Goal: Information Seeking & Learning: Find specific fact

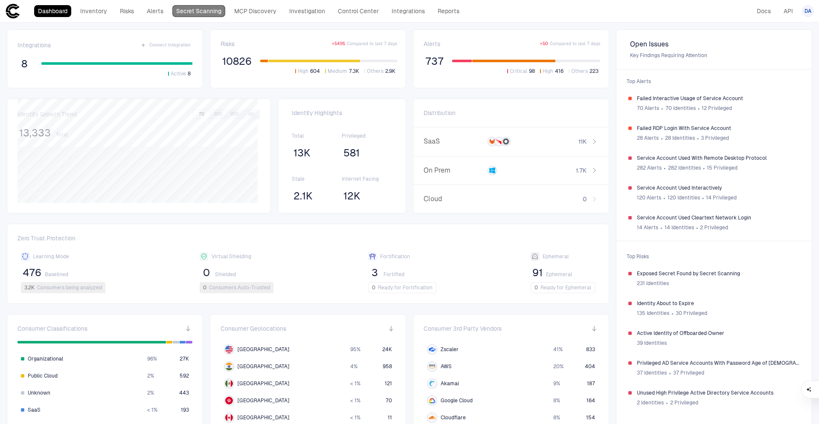
click at [189, 13] on link "Secret Scanning" at bounding box center [198, 11] width 53 height 12
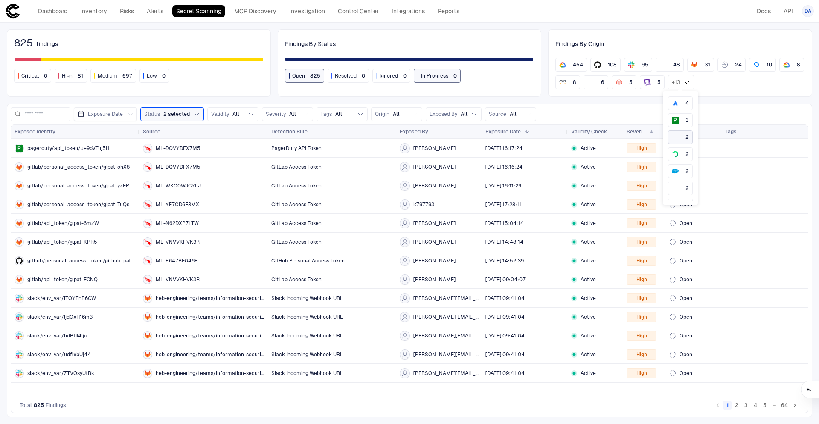
click at [681, 136] on div "2" at bounding box center [680, 137] width 17 height 7
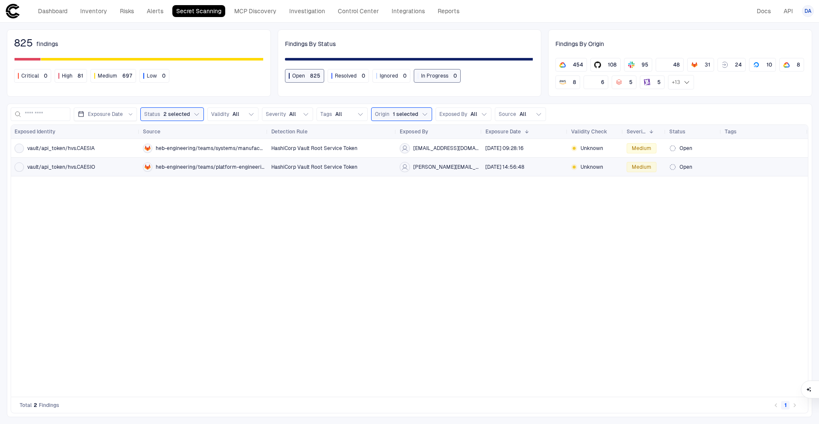
click at [258, 172] on div "heb-engineering/teams/platform-engineering/private-cloud-team/ttc/ttc-kb" at bounding box center [204, 166] width 122 height 17
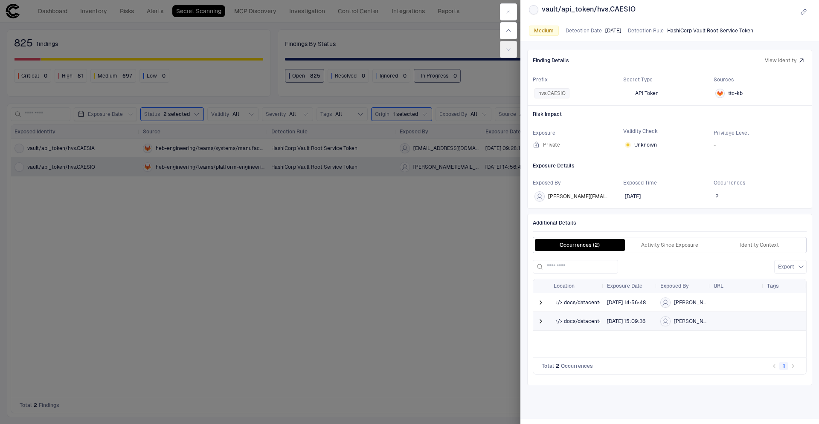
click at [567, 323] on span "docs/datacenter/kb/authentication/vault-ssh.mdx" at bounding box center [625, 321] width 123 height 7
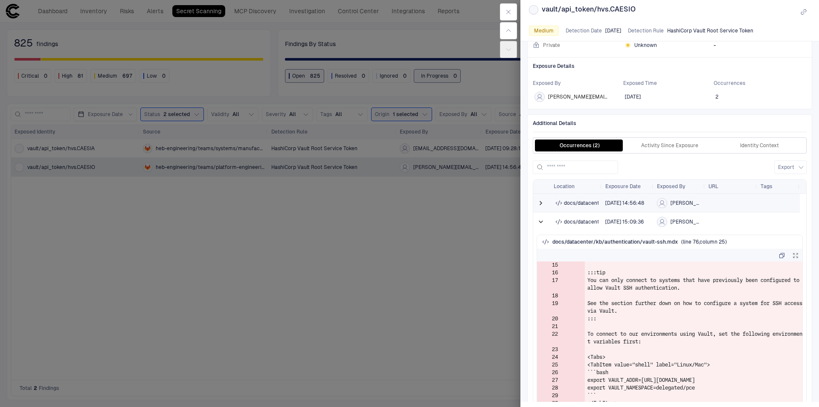
scroll to position [612, 0]
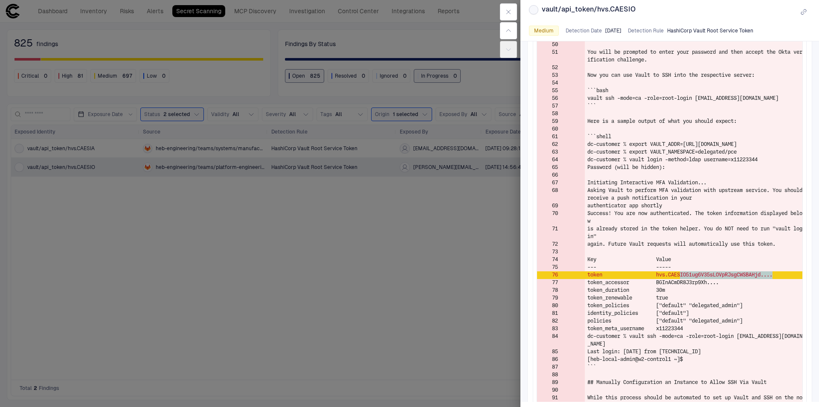
drag, startPoint x: 686, startPoint y: 283, endPoint x: 783, endPoint y: 282, distance: 96.8
click at [783, 279] on td "token hvs.CAESIO51ug6V35sLOVpRJsgCWSBAHjd...." at bounding box center [693, 275] width 217 height 8
click at [784, 279] on td "token hvs.CAESIO51ug6V35sLOVpRJsgCWSBAHjd...." at bounding box center [693, 275] width 217 height 8
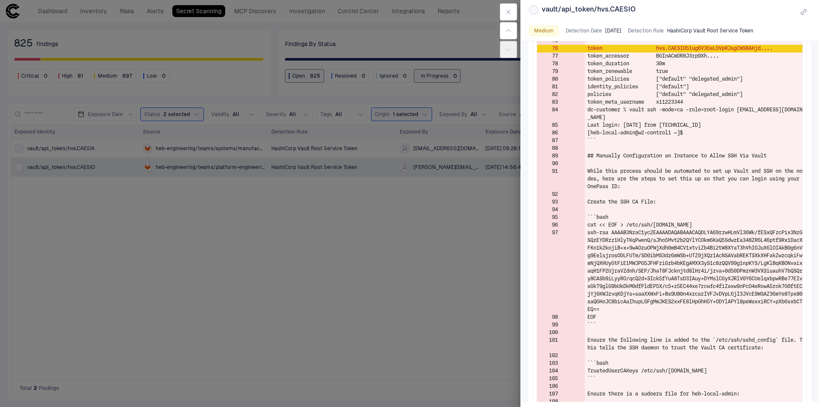
scroll to position [710, 0]
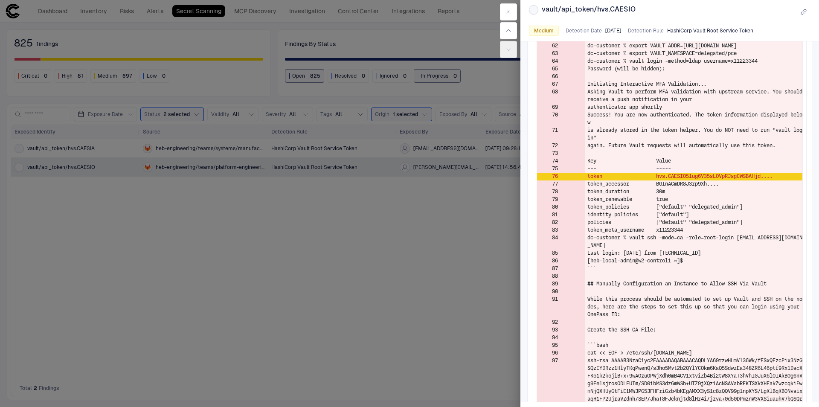
click at [382, 243] on div at bounding box center [409, 203] width 819 height 407
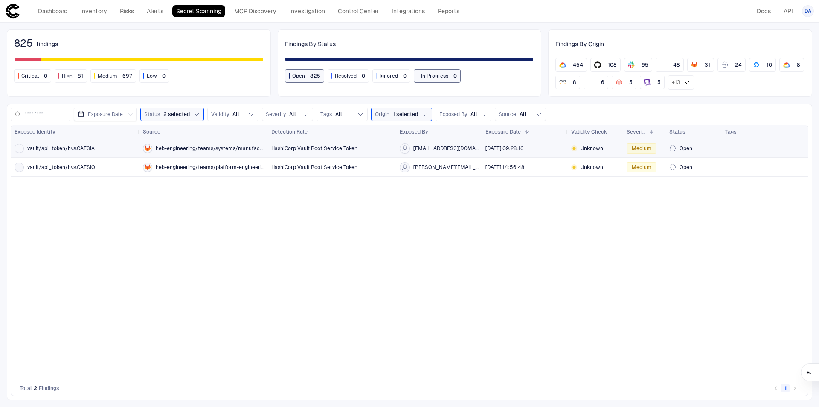
click at [363, 148] on div "HashiCorp Vault Root Service Token" at bounding box center [332, 148] width 122 height 7
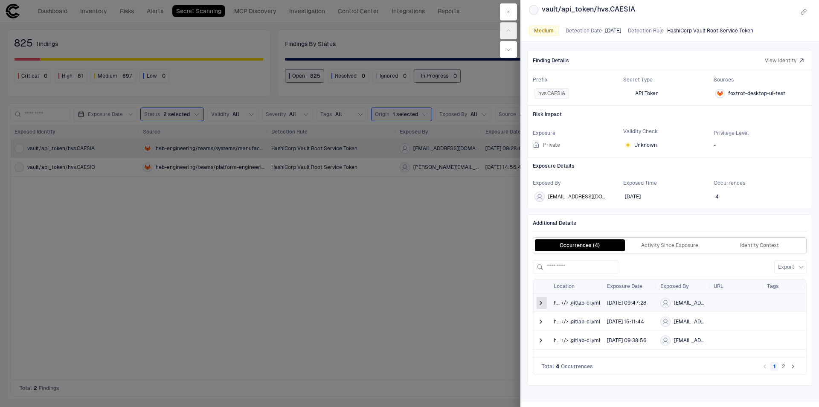
click at [543, 302] on span at bounding box center [540, 302] width 9 height 9
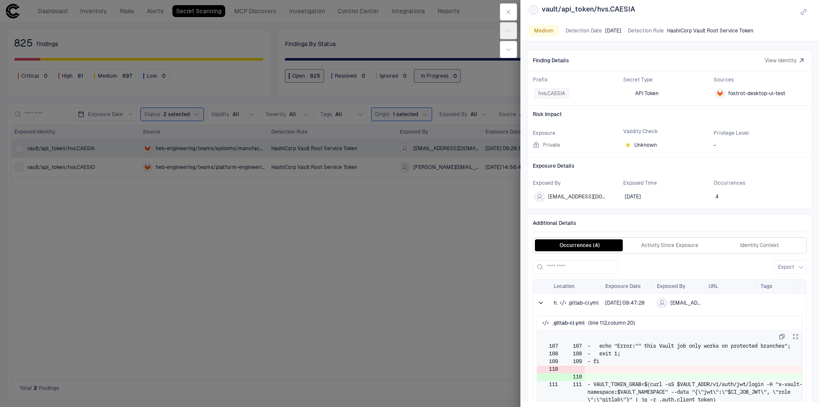
scroll to position [145, 0]
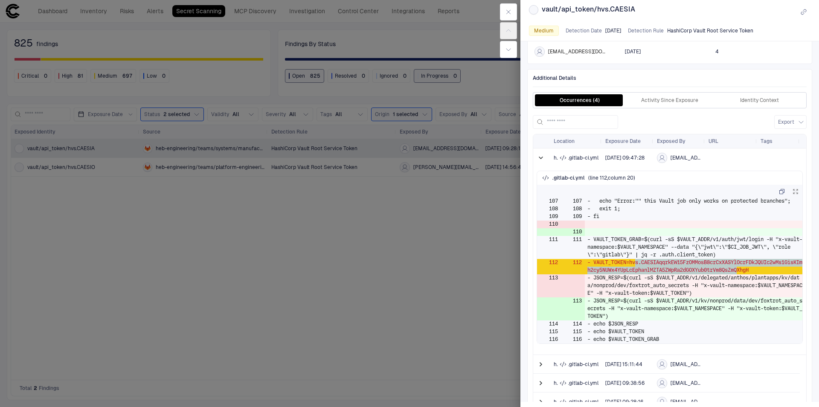
drag, startPoint x: 639, startPoint y: 269, endPoint x: 769, endPoint y: 276, distance: 130.2
click at [769, 274] on td "- VAULT_TOKEN=hvs.CAESIAqqrkEW15FzOMMosB8crCxXASYlOcrFDkJQUIc2wMs1GisKImh2cy5NU…" at bounding box center [693, 266] width 217 height 15
click at [757, 294] on td "- JSON_RESP=$(curl -sS $VAULT_ADDR/v1/delegated/anthos/plantapps/kv/data/nonpro…" at bounding box center [693, 285] width 217 height 23
drag, startPoint x: 750, startPoint y: 275, endPoint x: 643, endPoint y: 266, distance: 107.3
click at [643, 266] on td "- VAULT_TOKEN=hvs.CAESIAqqrkEW15FzOMMosB8crCxXASYlOcrFDkJQUIc2wMs1GisKImh2cy5NU…" at bounding box center [693, 266] width 217 height 15
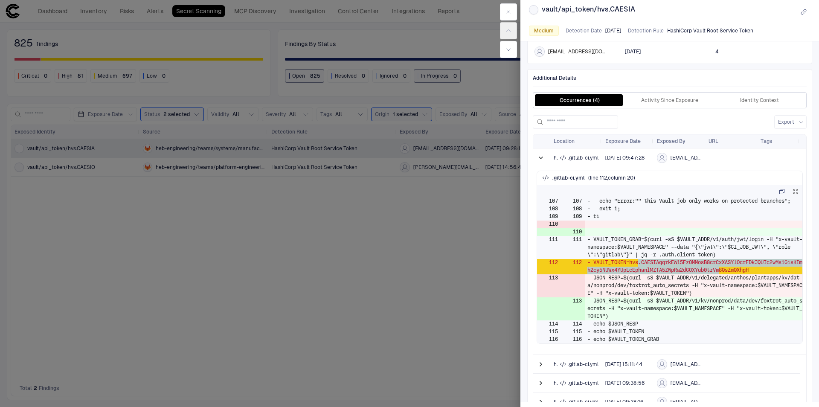
click at [646, 274] on td "- VAULT_TOKEN=hvs.CAESIAqqrkEW15FzOMMosB8crCxXASYlOcrFDkJQUIc2wMs1GisKImh2cy5NU…" at bounding box center [693, 266] width 217 height 15
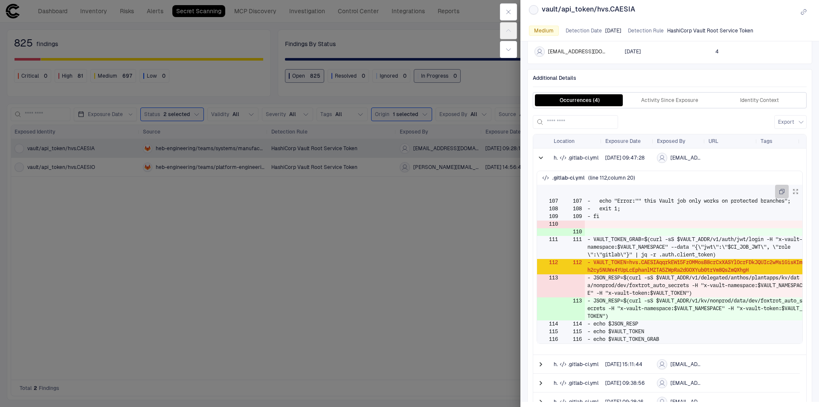
click at [779, 191] on icon "button" at bounding box center [781, 191] width 5 height 5
click at [357, 243] on div at bounding box center [409, 203] width 819 height 407
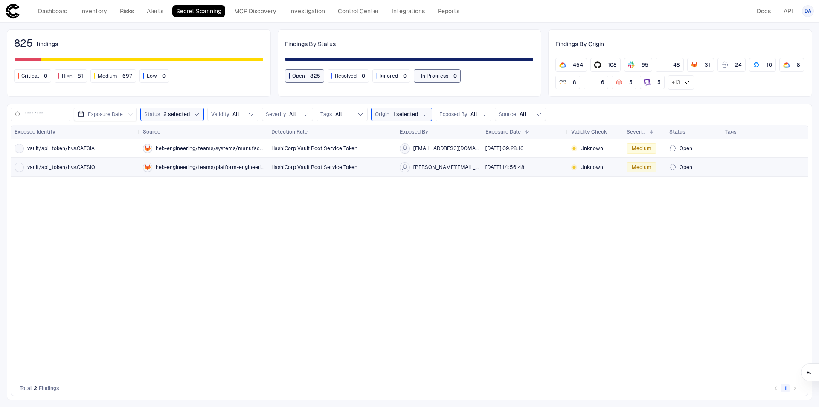
click at [336, 165] on span "HashiCorp Vault Root Service Token" at bounding box center [314, 167] width 86 height 7
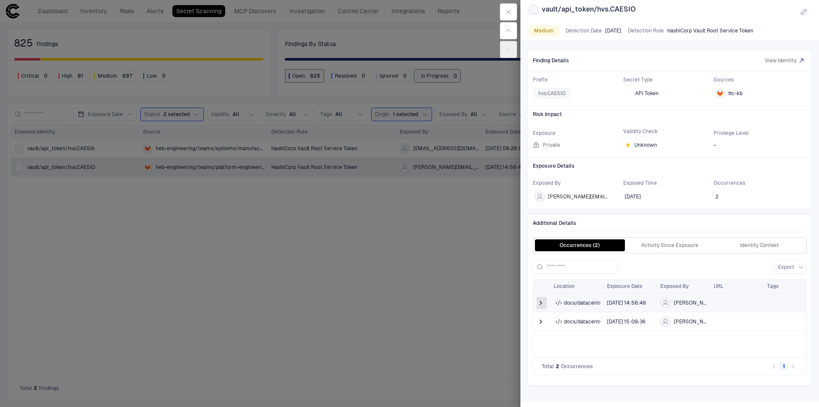
click at [544, 305] on span at bounding box center [540, 302] width 9 height 9
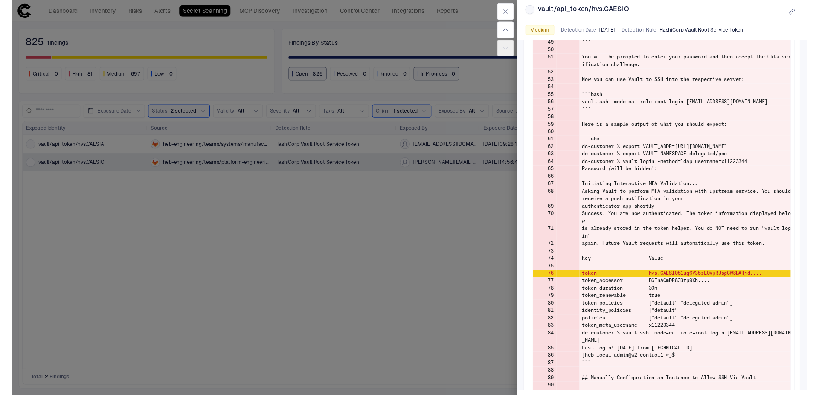
scroll to position [631, 0]
